Goal: Information Seeking & Learning: Learn about a topic

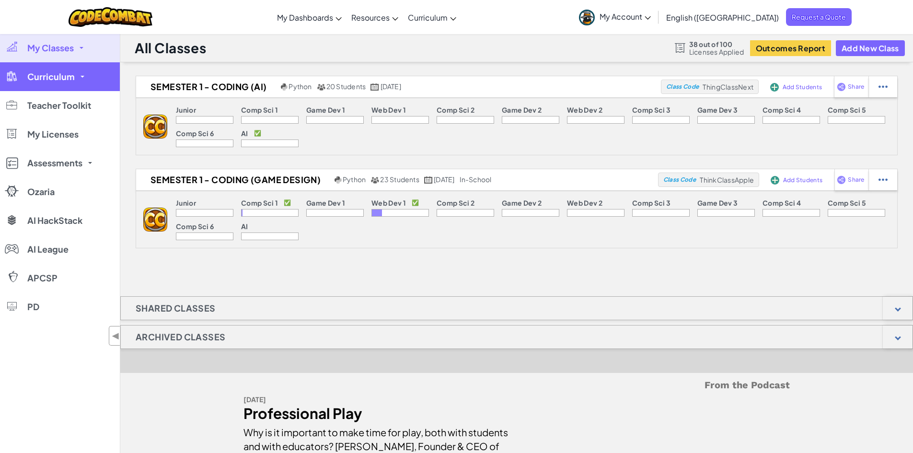
click at [66, 75] on span "Curriculum" at bounding box center [50, 76] width 47 height 9
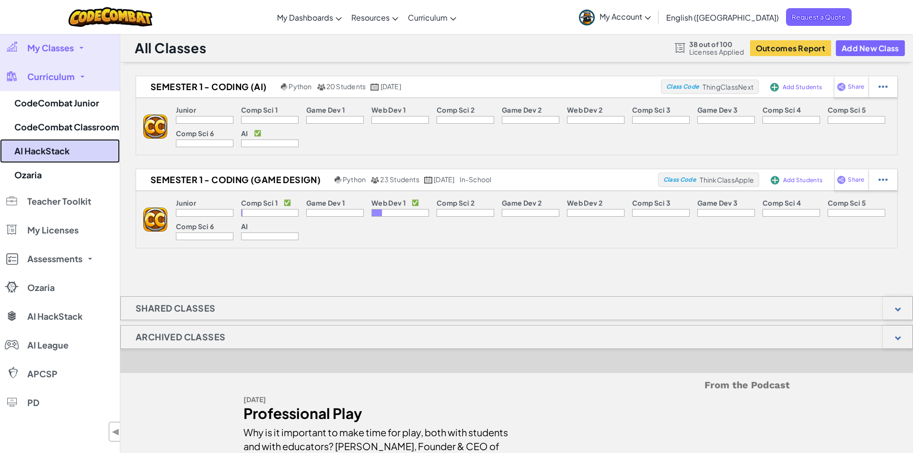
click at [58, 158] on link "AI HackStack" at bounding box center [60, 151] width 120 height 24
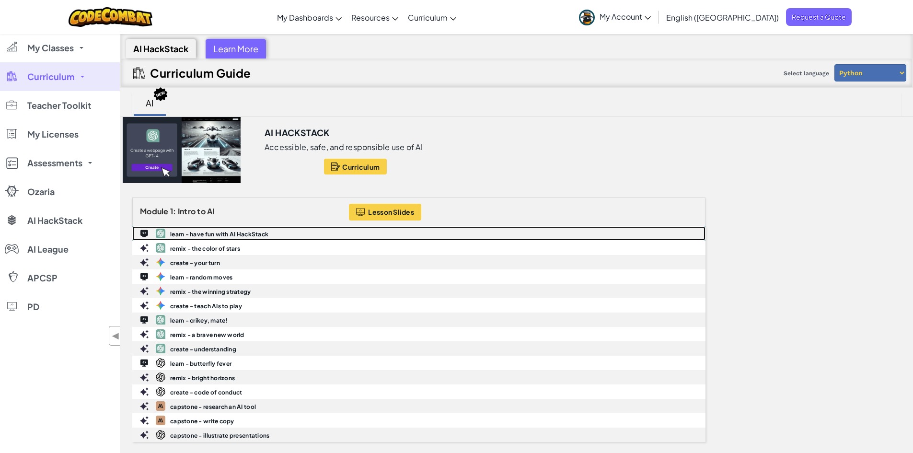
click at [241, 235] on b "learn - have fun with AI HackStack" at bounding box center [219, 233] width 98 height 7
